Goal: Obtain resource: Download file/media

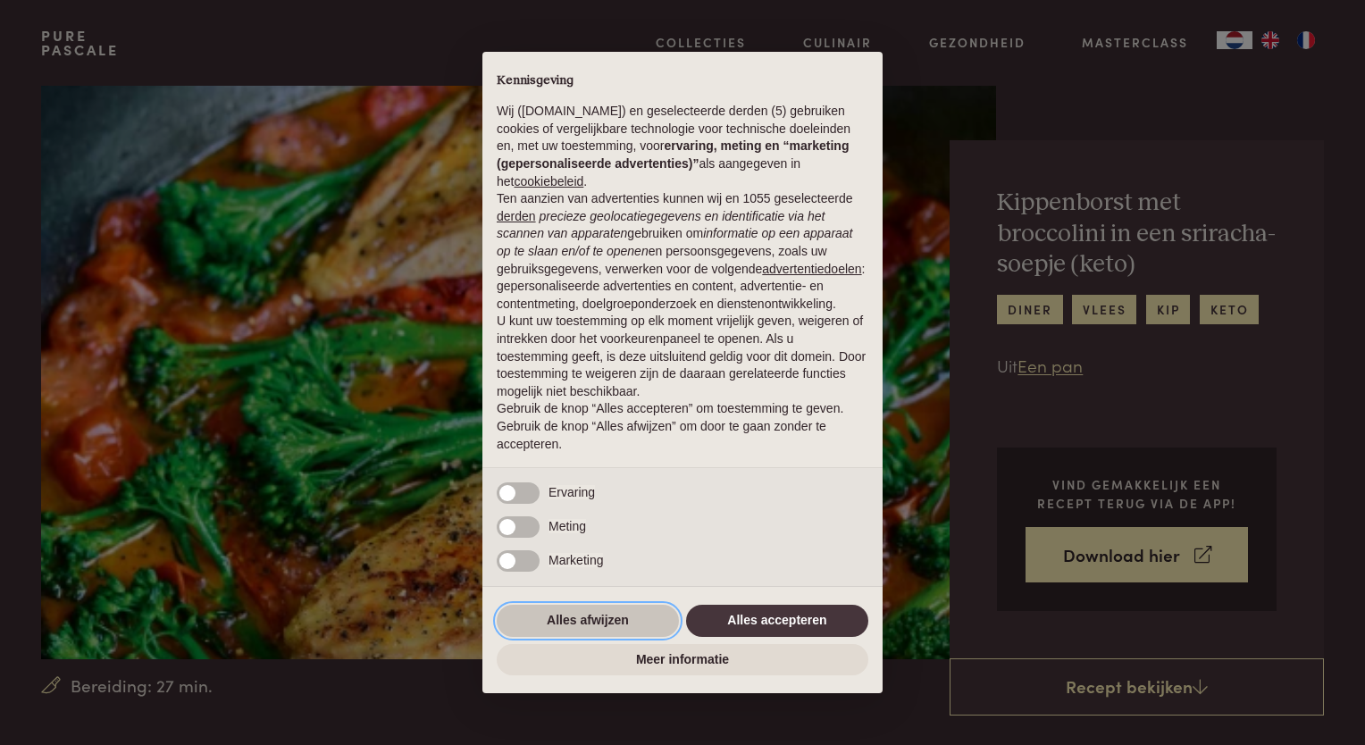
click at [587, 617] on button "Alles afwijzen" at bounding box center [588, 621] width 182 height 32
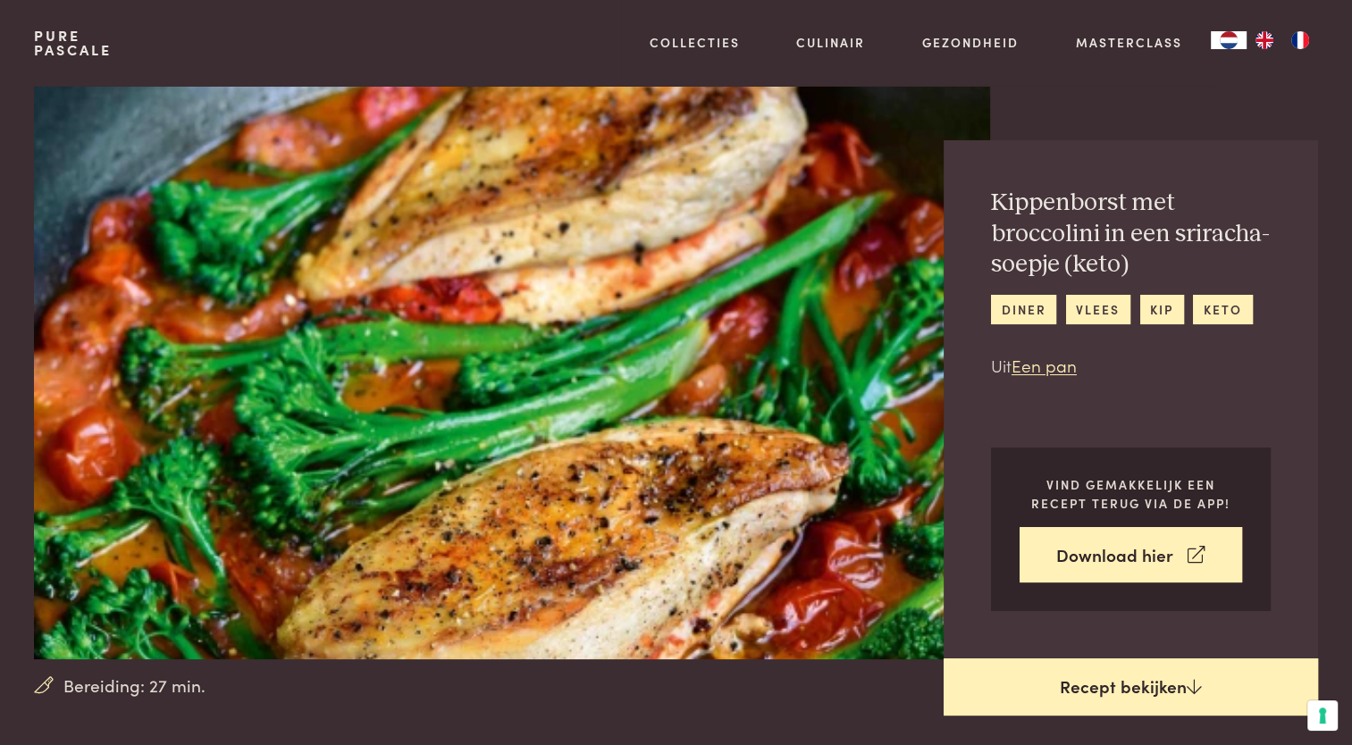
click at [1142, 684] on link "Recept bekijken" at bounding box center [1131, 687] width 374 height 57
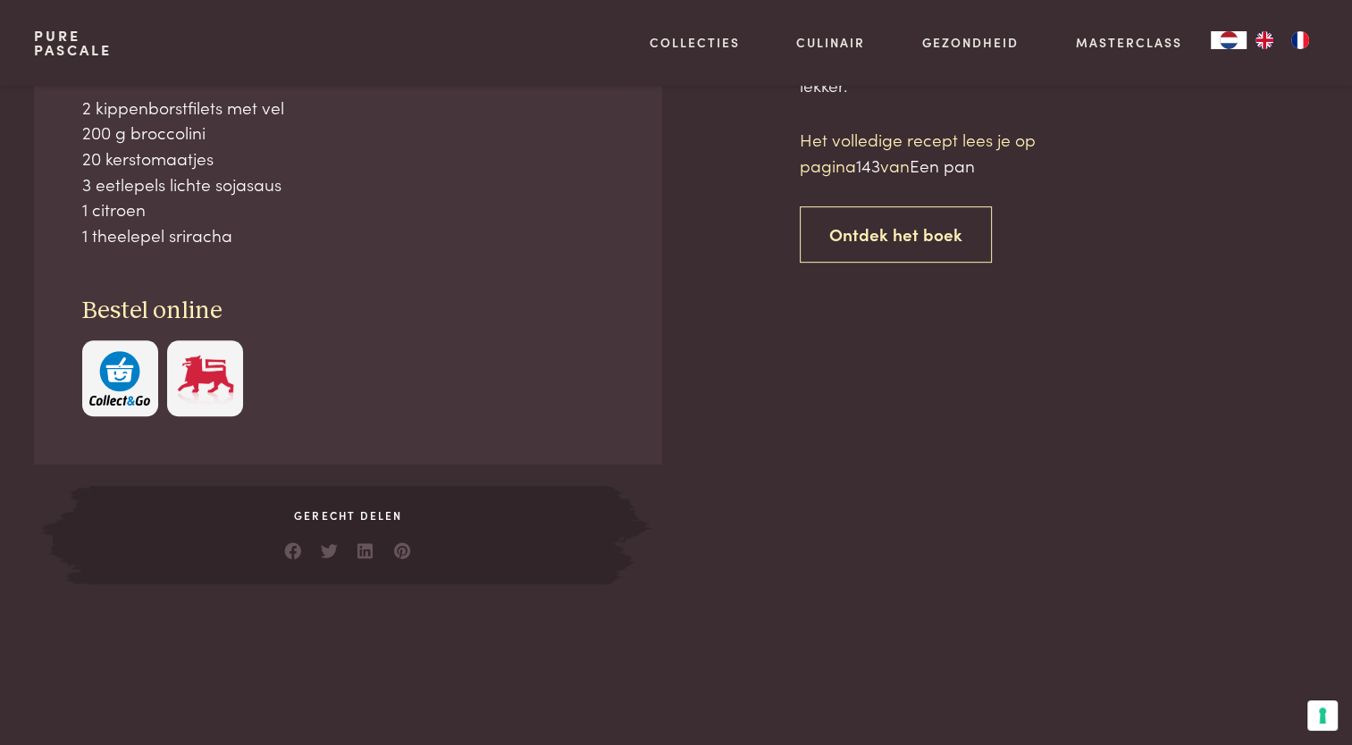
scroll to position [809, 0]
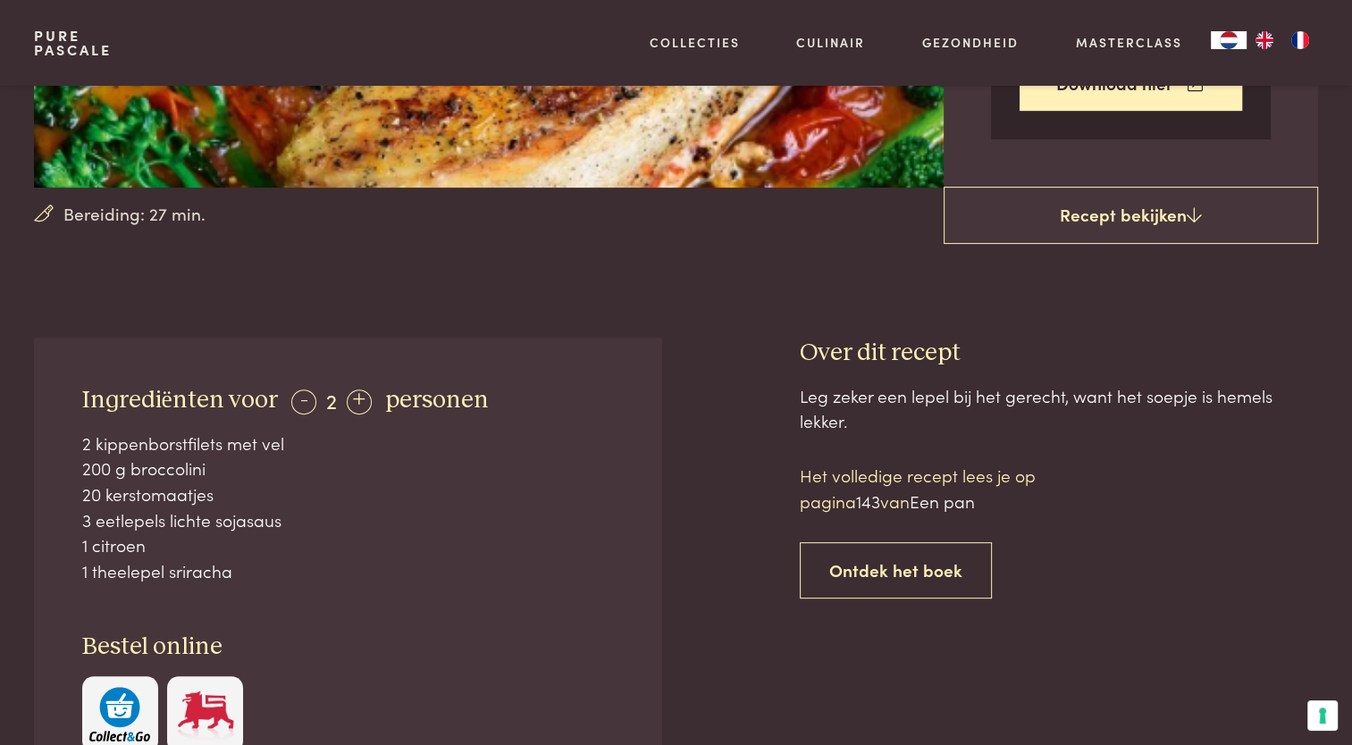
scroll to position [362, 0]
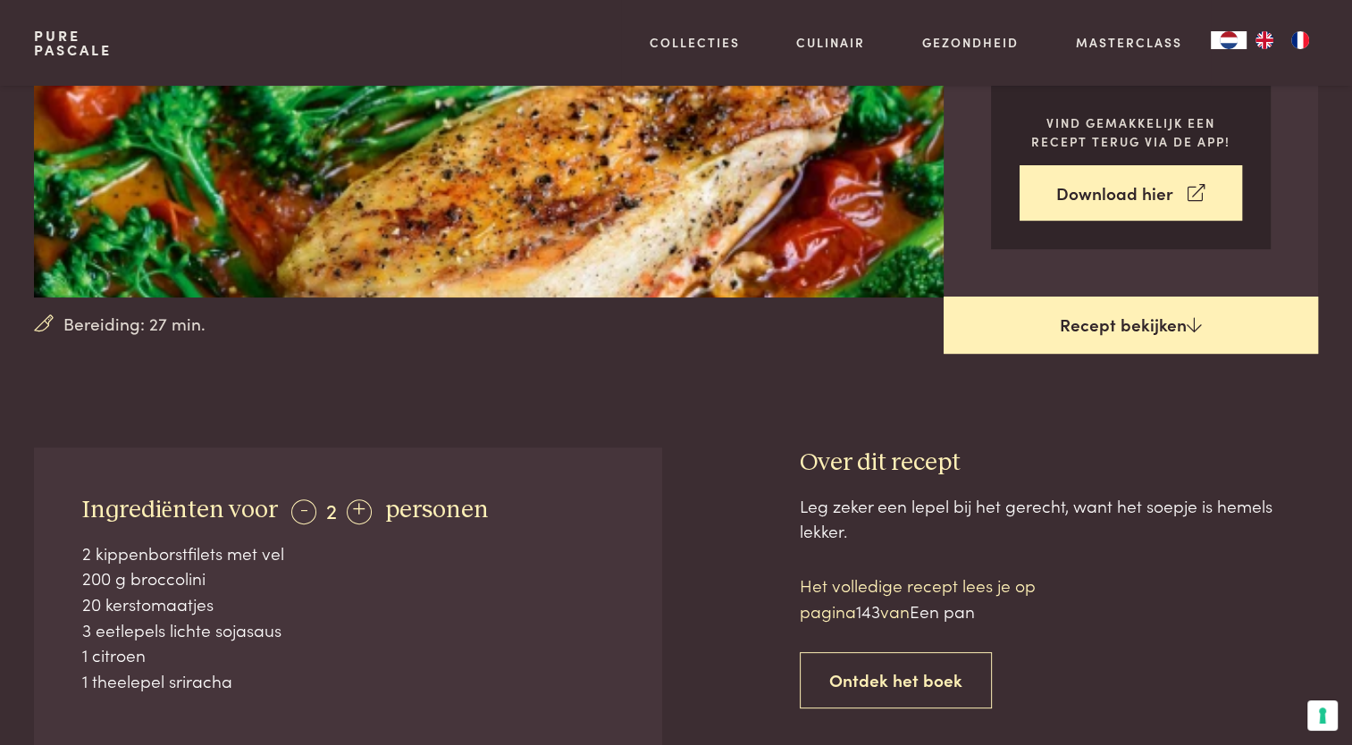
click at [1117, 334] on link "Recept bekijken" at bounding box center [1131, 325] width 374 height 57
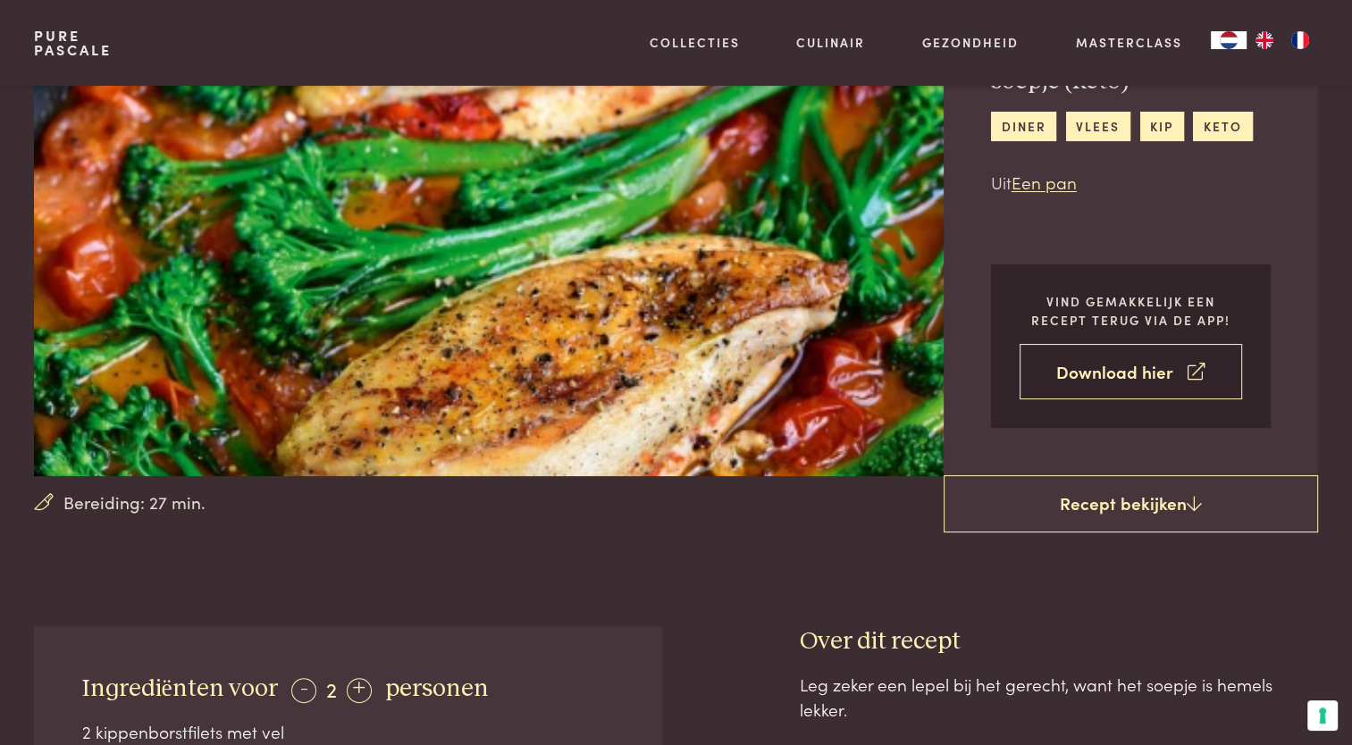
scroll to position [94, 0]
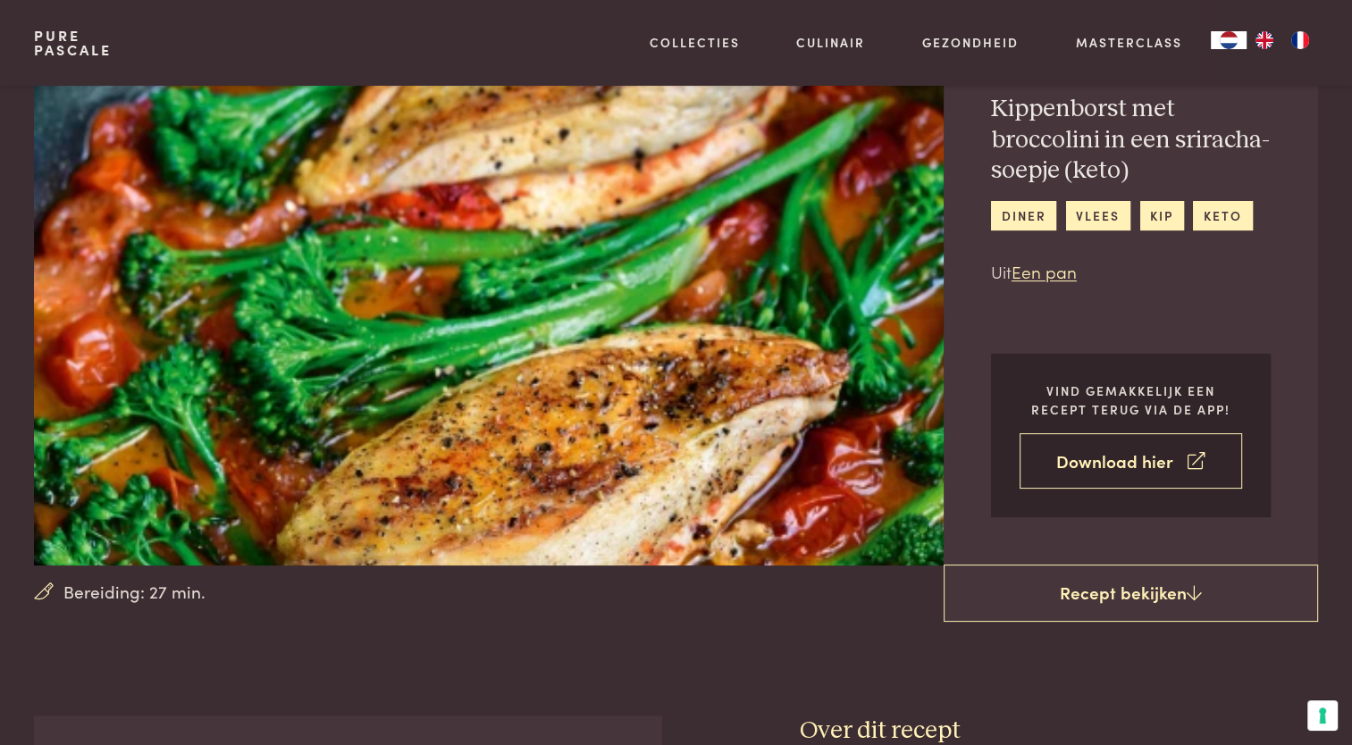
click at [1134, 457] on link "Download hier" at bounding box center [1130, 461] width 222 height 56
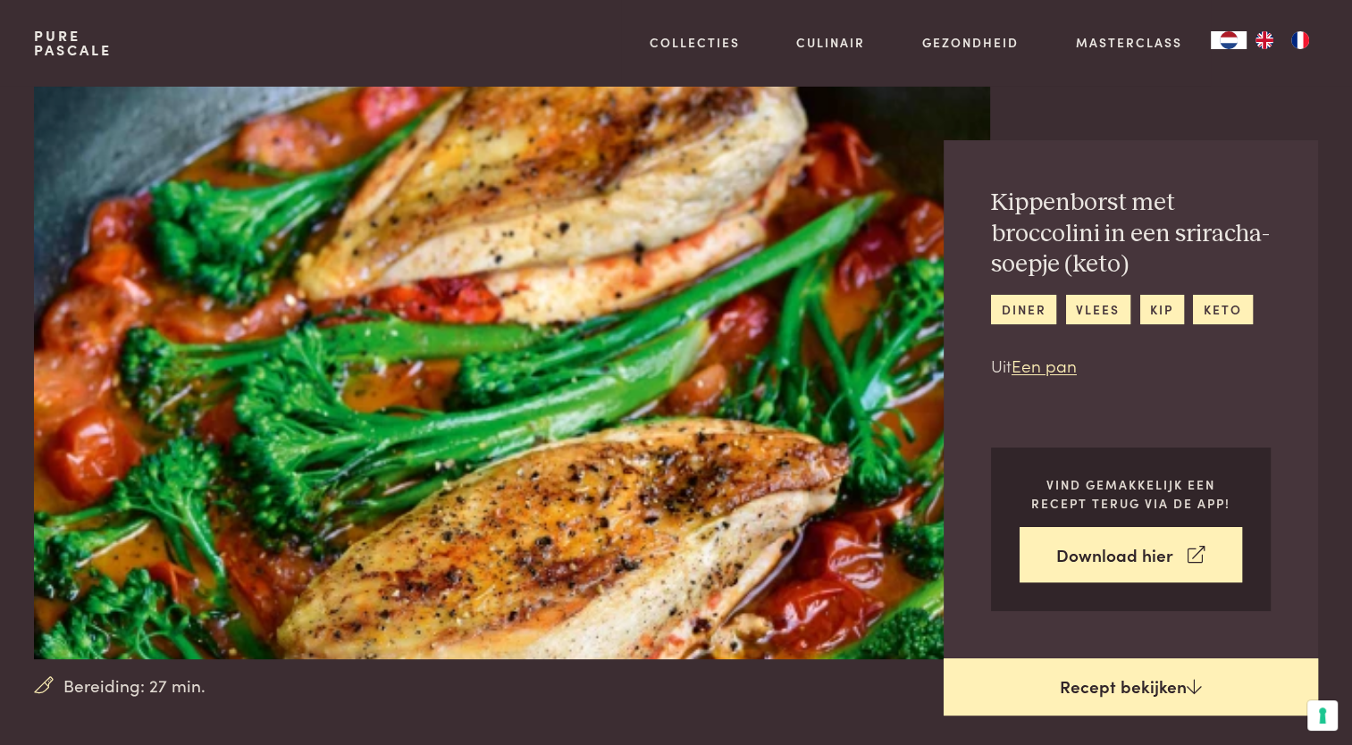
click at [1189, 691] on icon at bounding box center [1194, 686] width 15 height 17
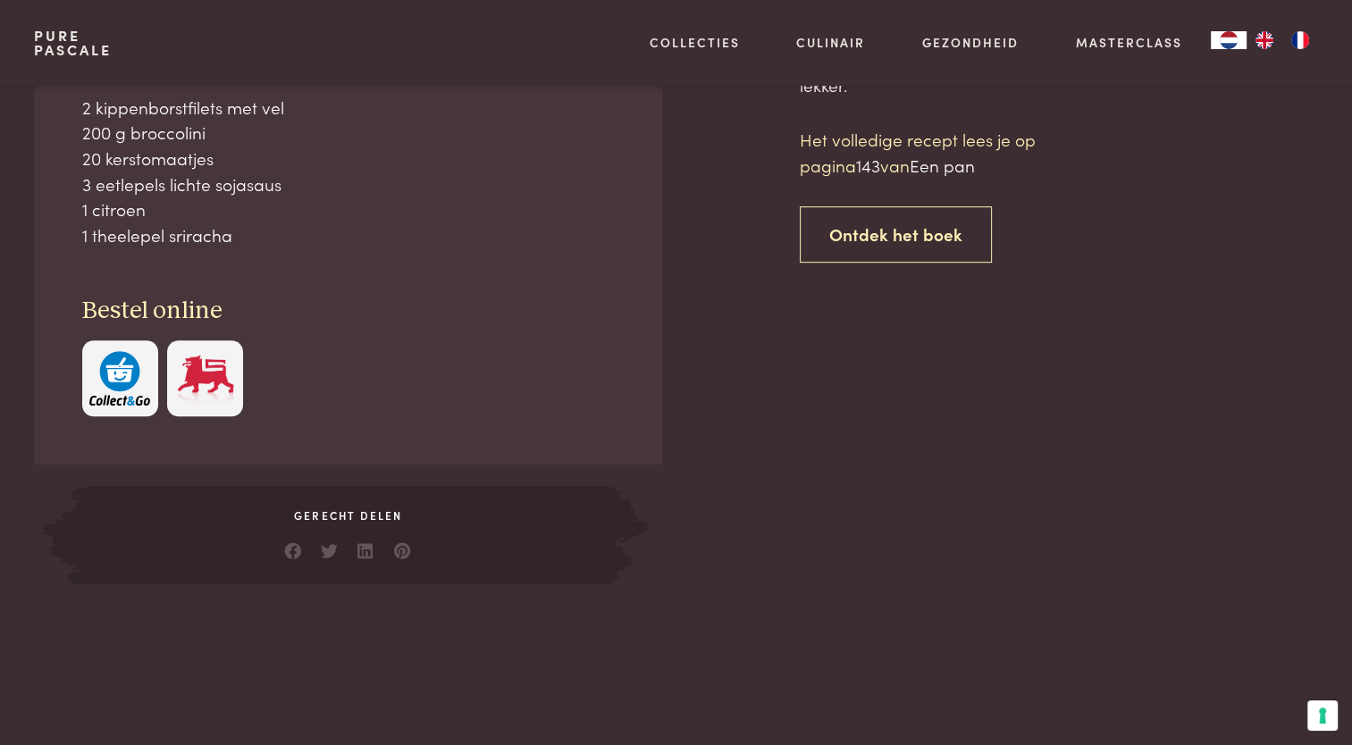
scroll to position [809, 0]
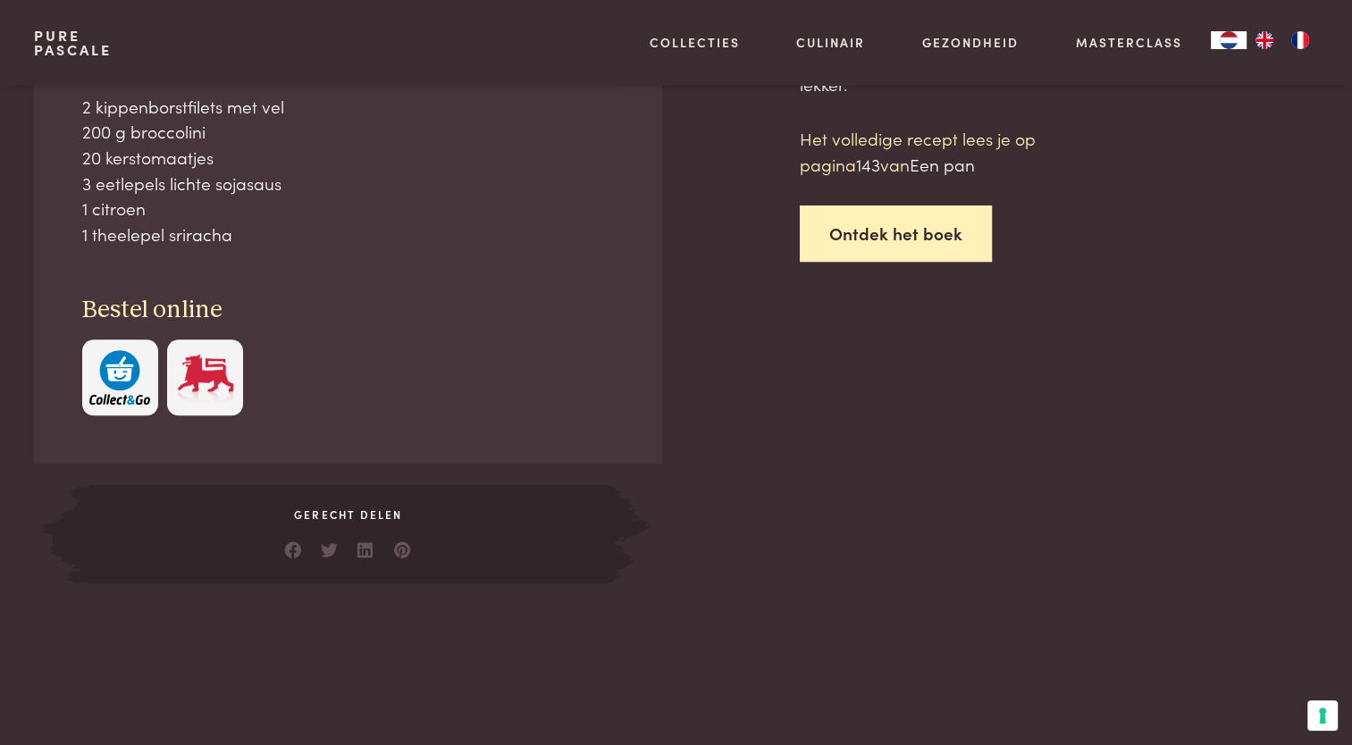
click at [894, 234] on link "Ontdek het boek" at bounding box center [896, 234] width 192 height 56
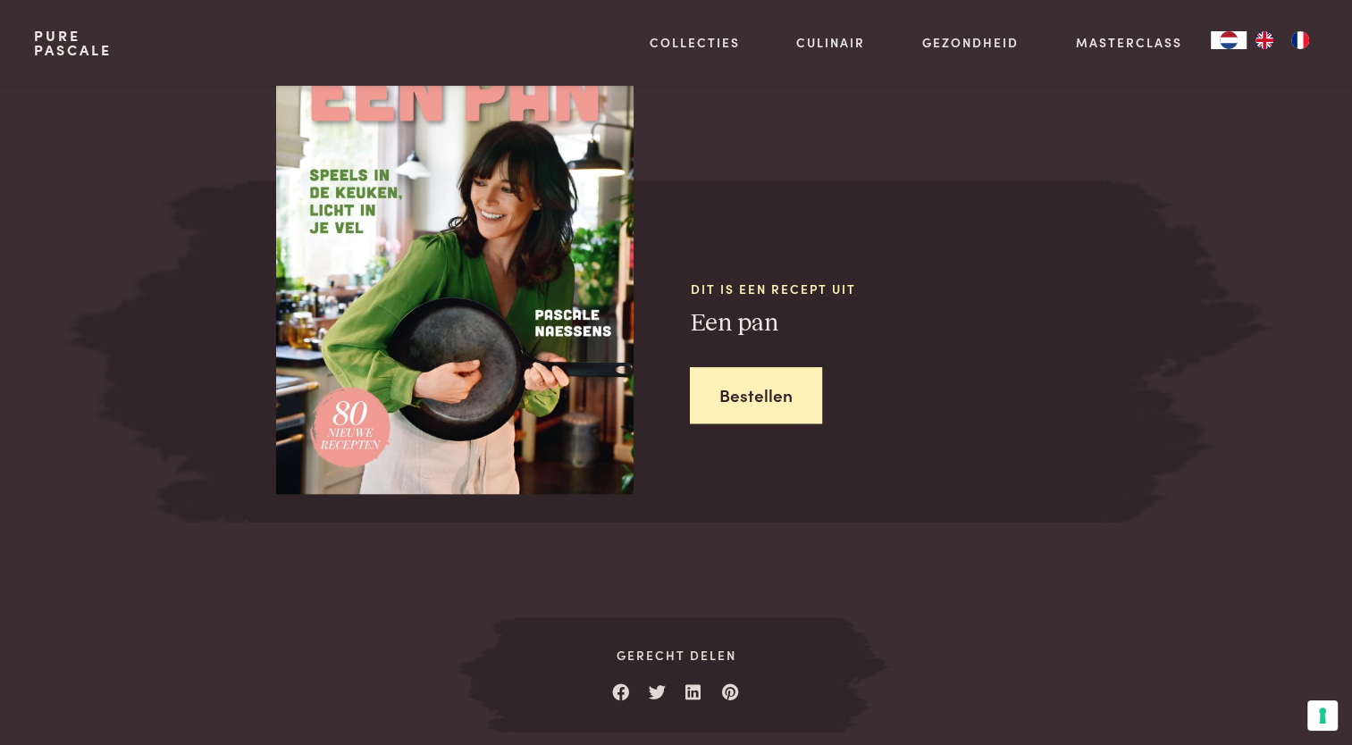
scroll to position [1581, 0]
click at [731, 288] on span "Dit is een recept uit" at bounding box center [897, 288] width 414 height 19
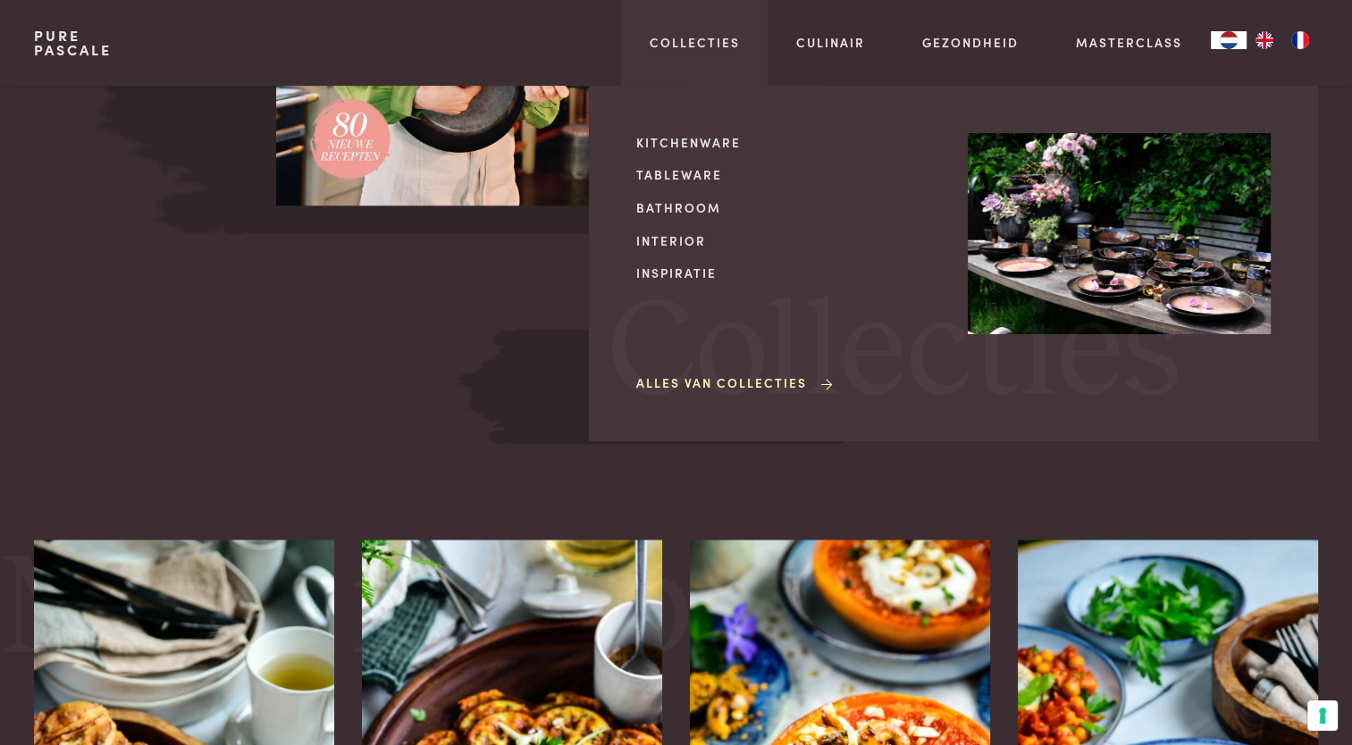
scroll to position [1671, 0]
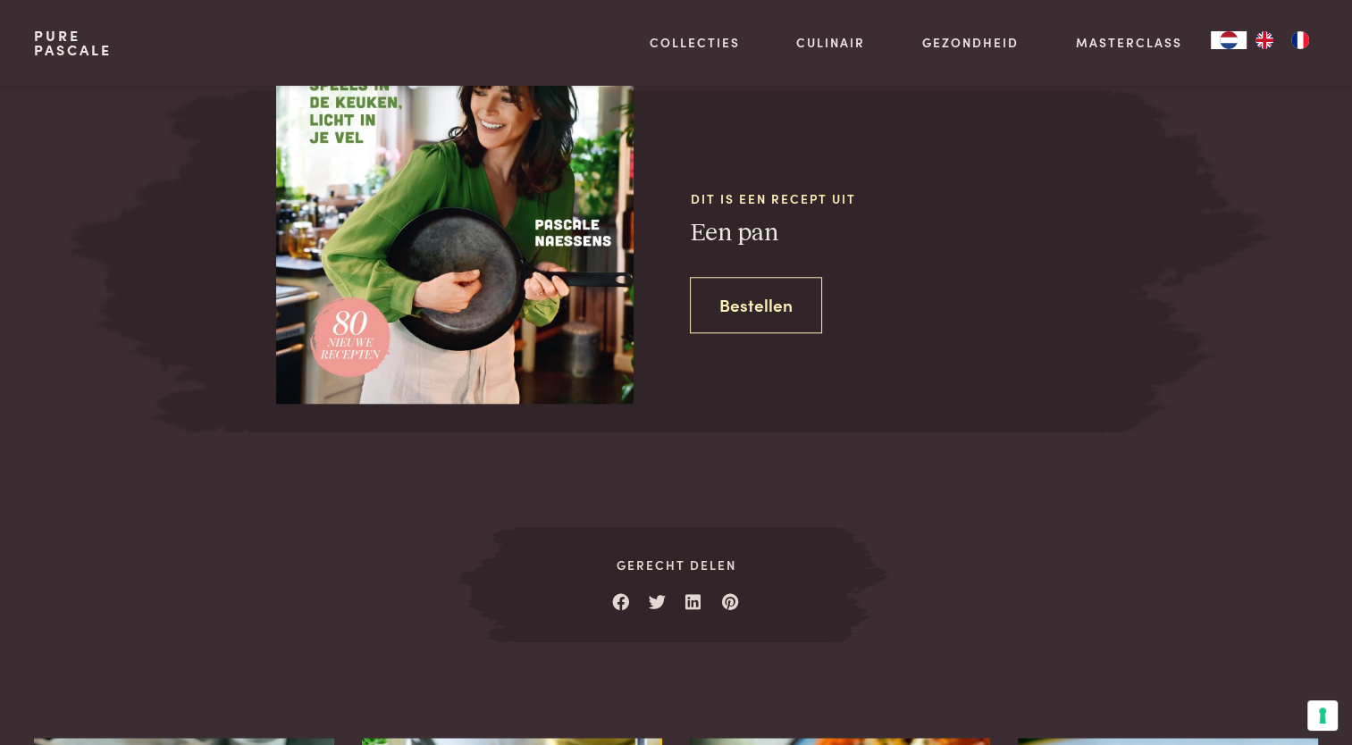
click at [798, 311] on link "Bestellen" at bounding box center [756, 305] width 132 height 56
